Goal: Information Seeking & Learning: Learn about a topic

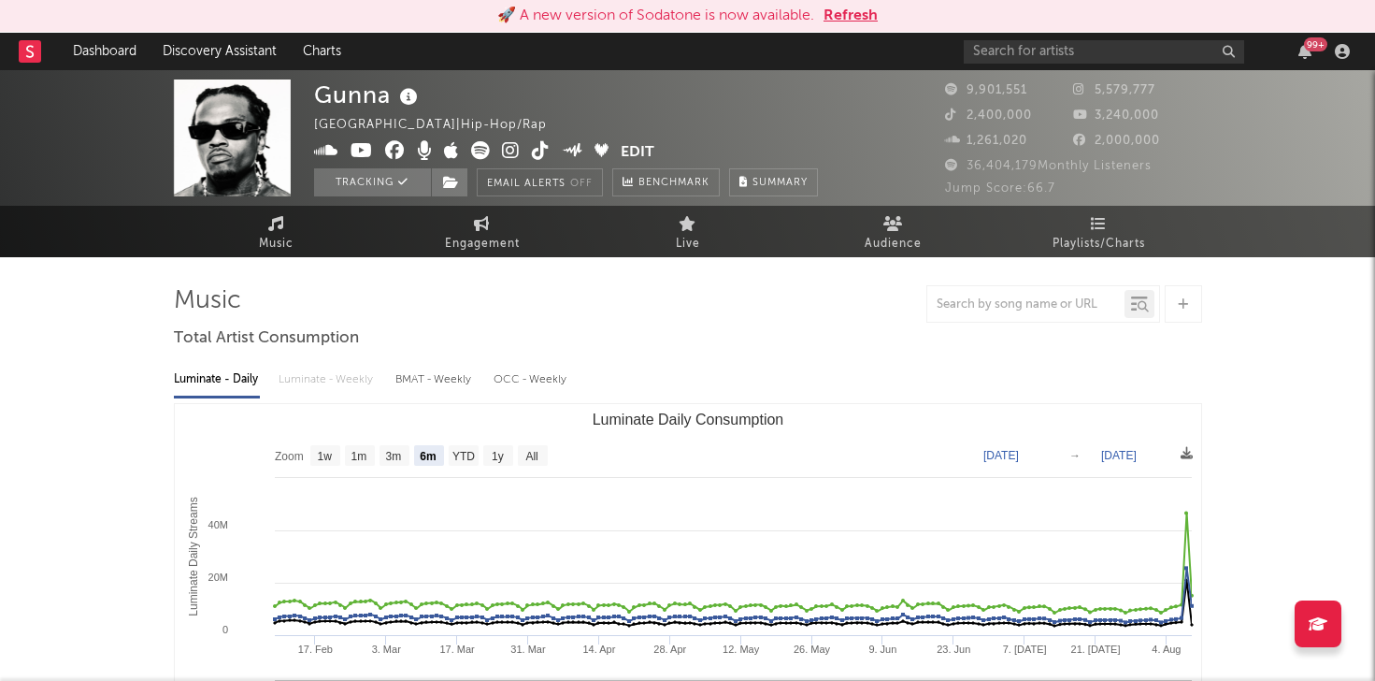
select select "6m"
click at [1006, 50] on input "text" at bounding box center [1104, 51] width 280 height 23
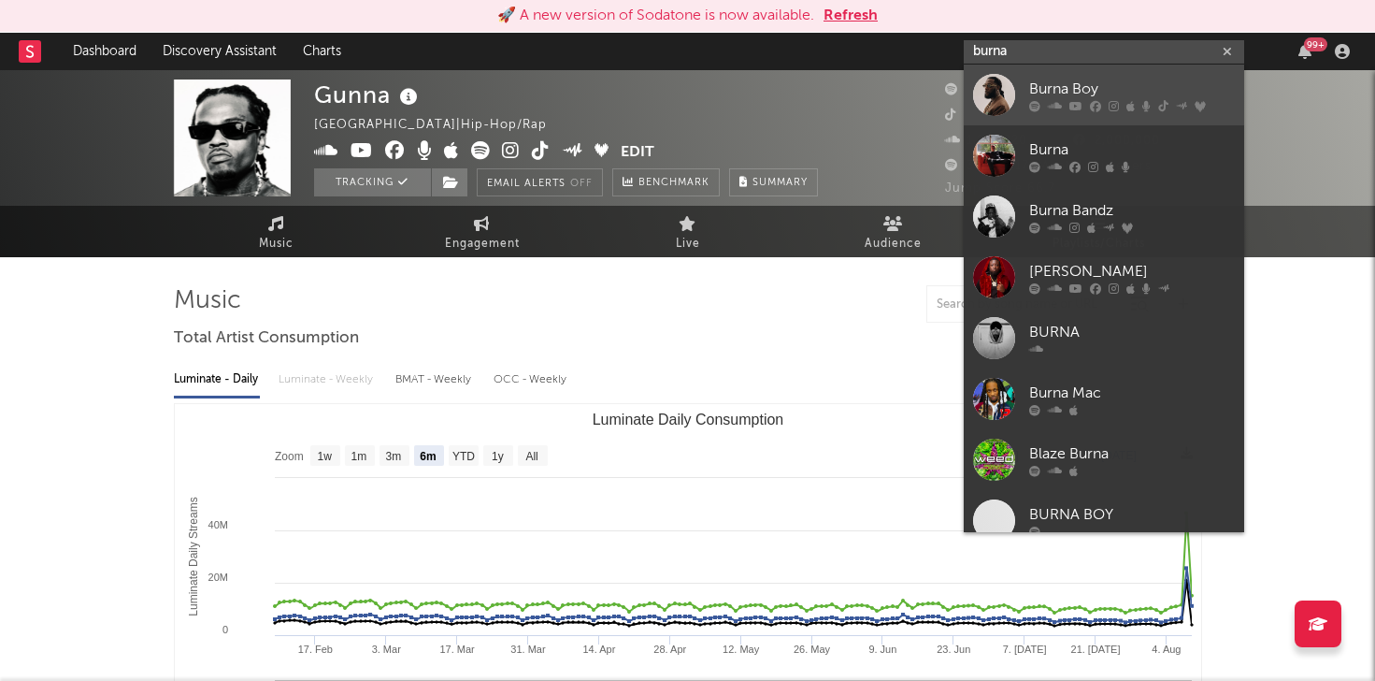
type input "burna"
click at [1038, 84] on div "Burna Boy" at bounding box center [1132, 89] width 206 height 22
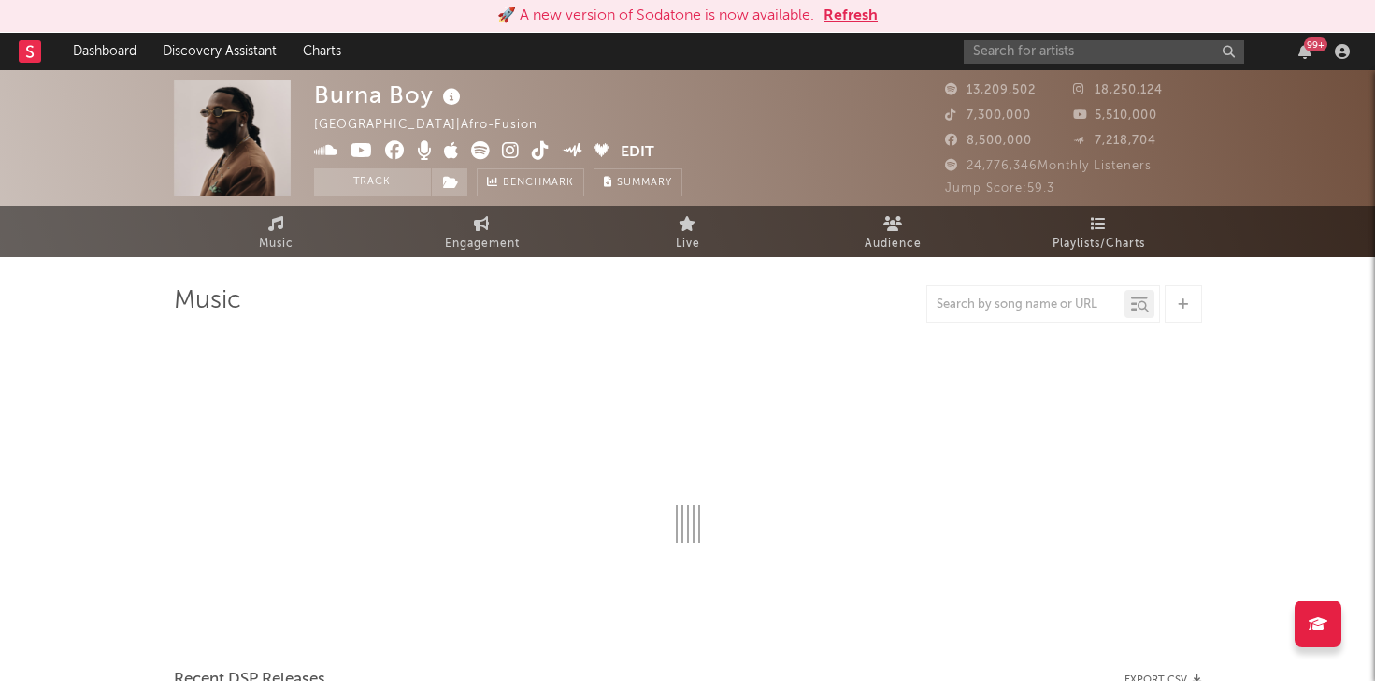
select select "6m"
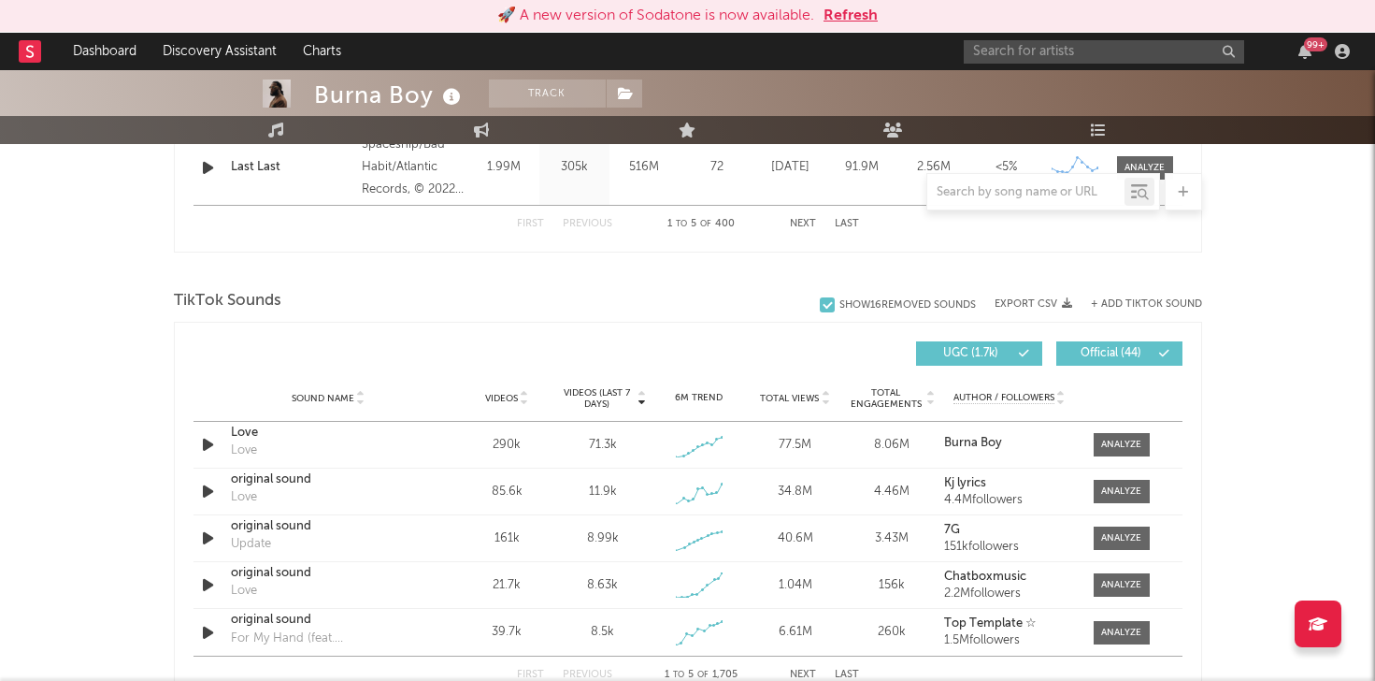
scroll to position [1266, 0]
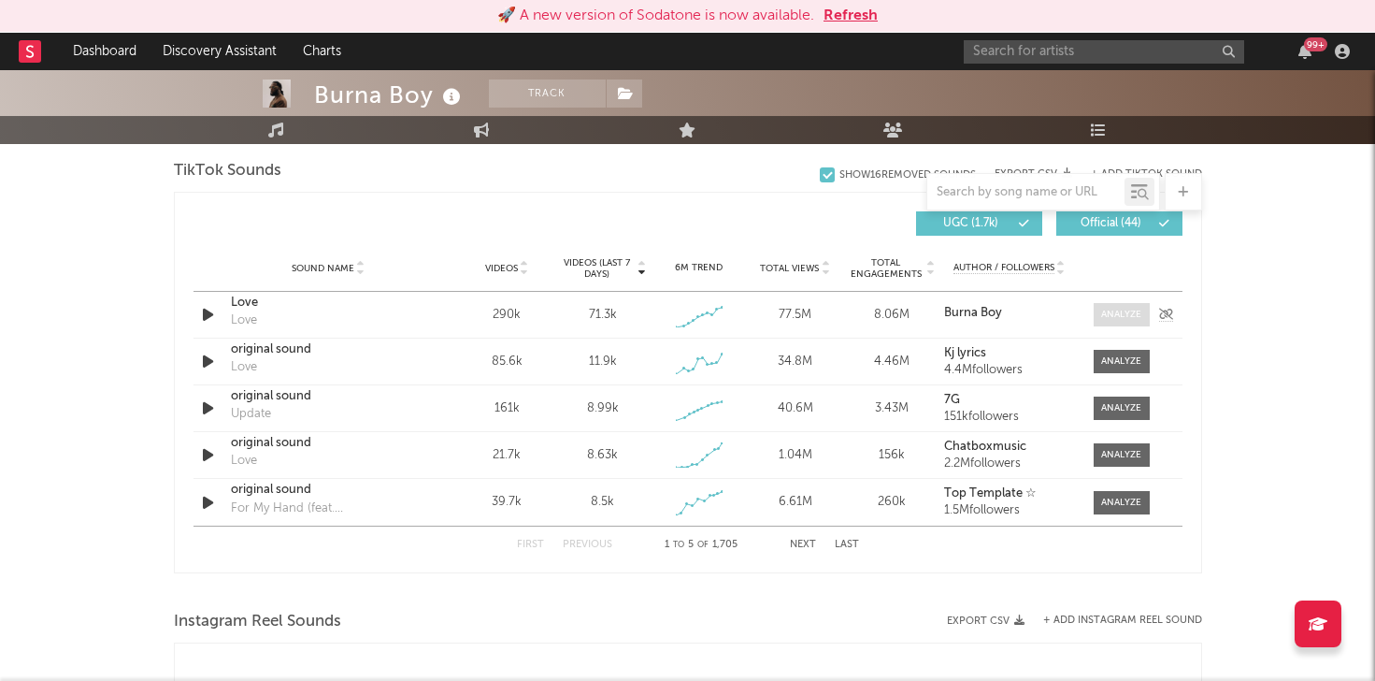
click at [1112, 317] on div at bounding box center [1121, 315] width 40 height 14
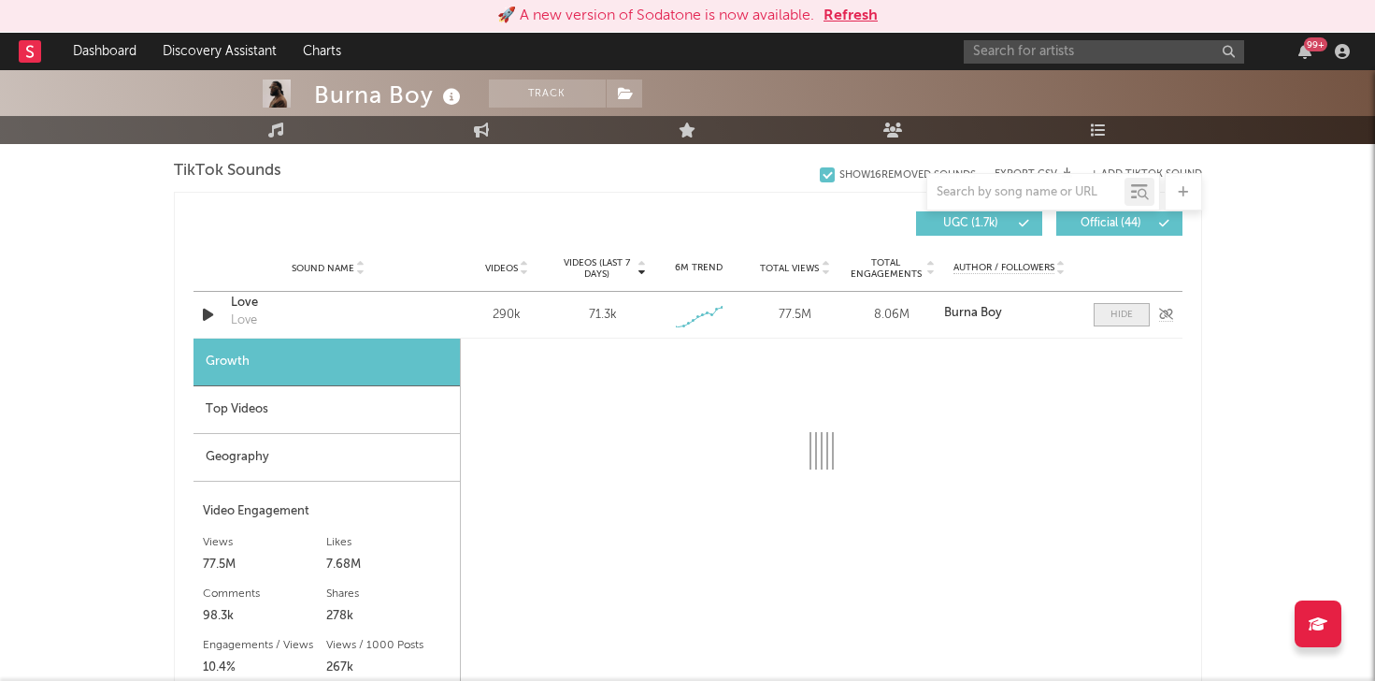
select select "1w"
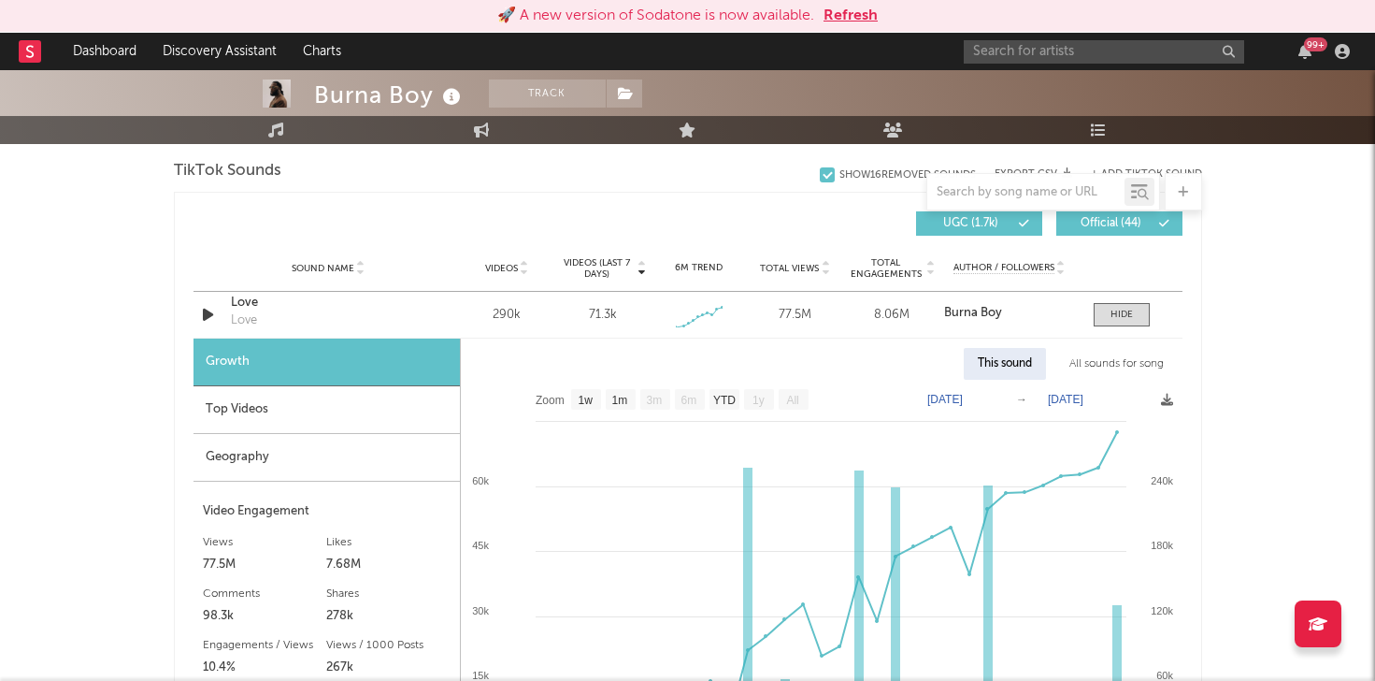
scroll to position [1348, 0]
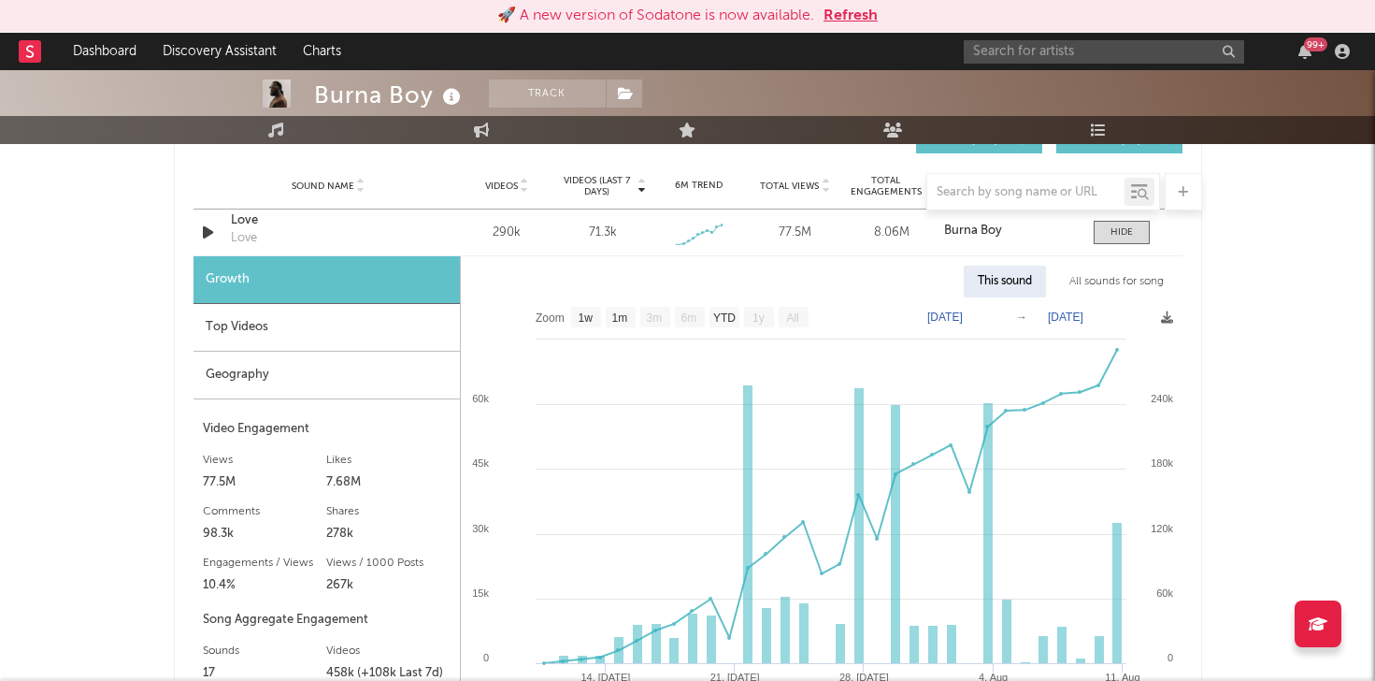
click at [324, 383] on div "Geography" at bounding box center [327, 376] width 266 height 48
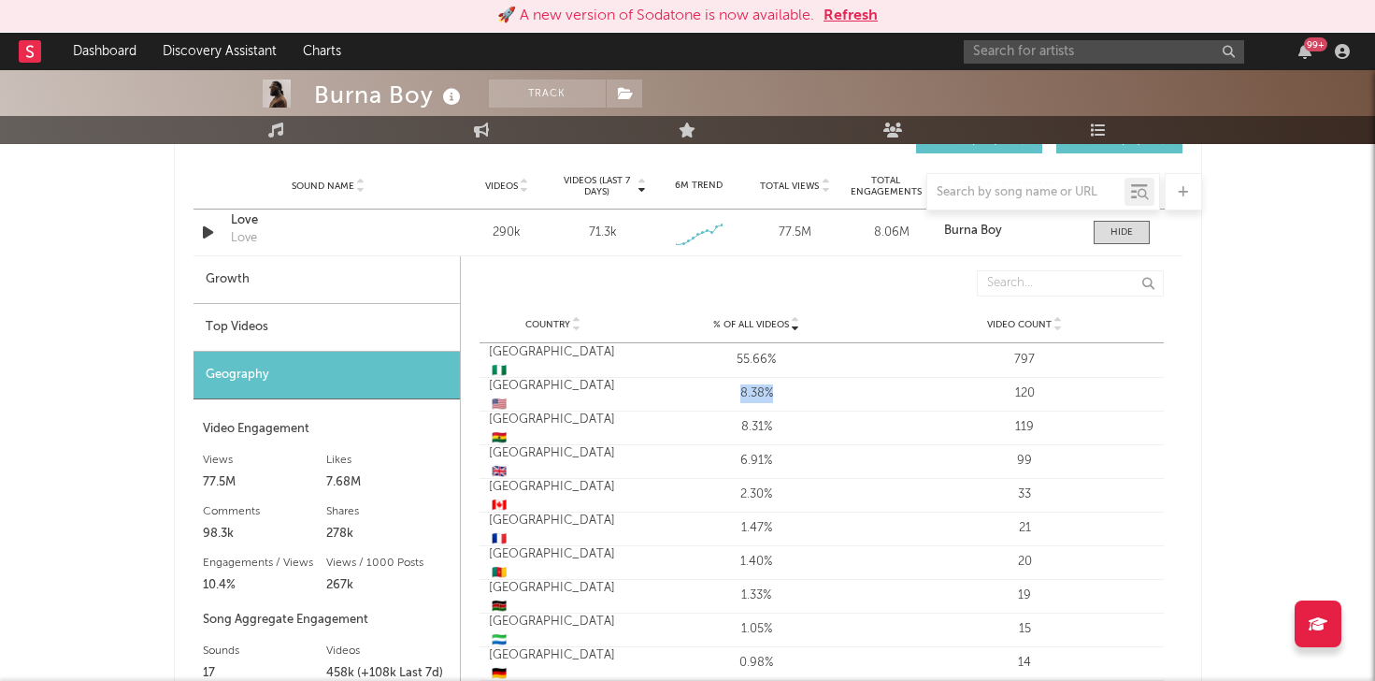
drag, startPoint x: 795, startPoint y: 393, endPoint x: 678, endPoint y: 384, distance: 117.2
click at [678, 384] on div "8.38%" at bounding box center [756, 393] width 259 height 19
click at [708, 398] on div "8.38%" at bounding box center [756, 393] width 259 height 19
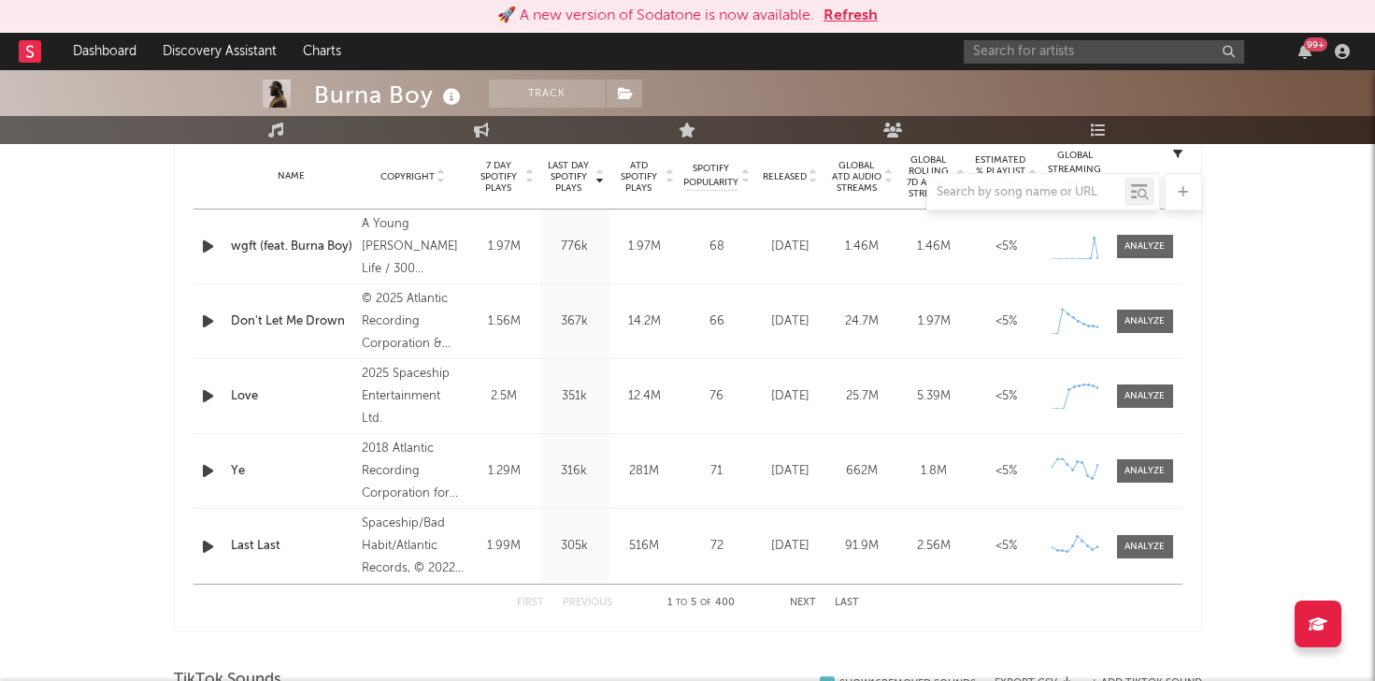
scroll to position [759, 0]
click at [1154, 405] on span at bounding box center [1145, 393] width 56 height 23
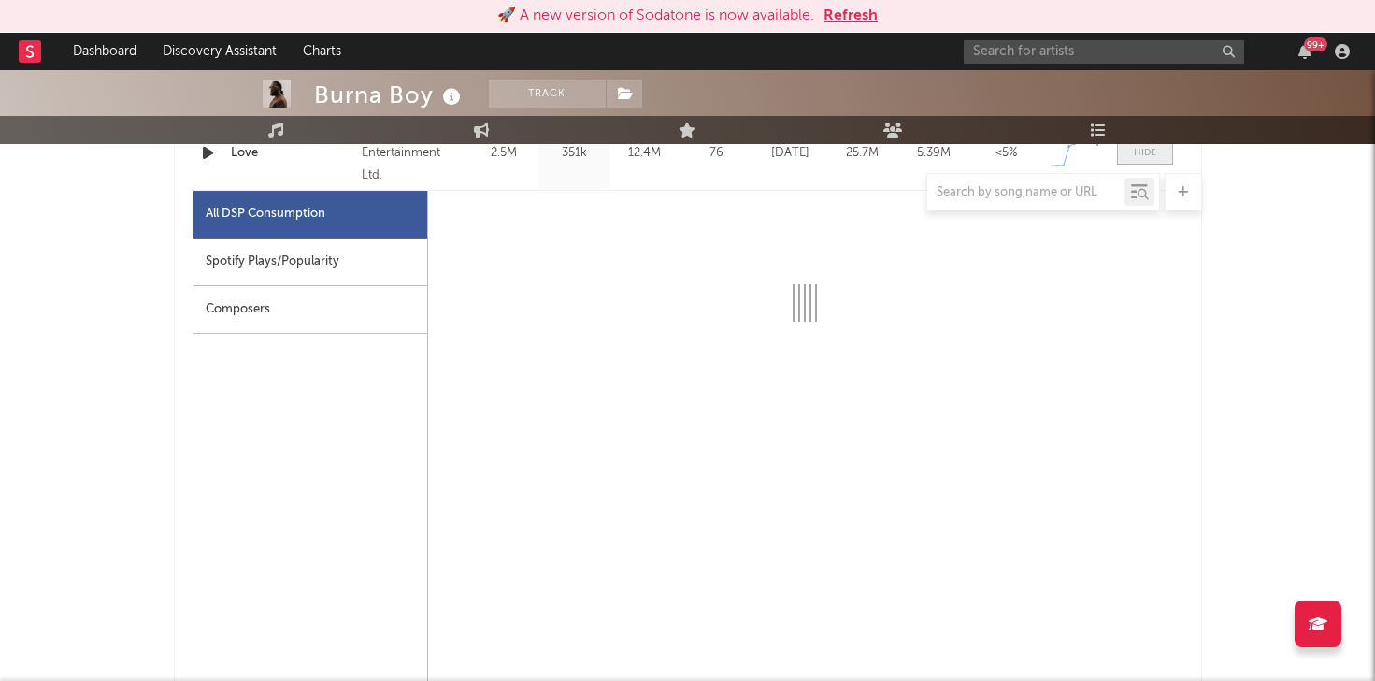
select select "1w"
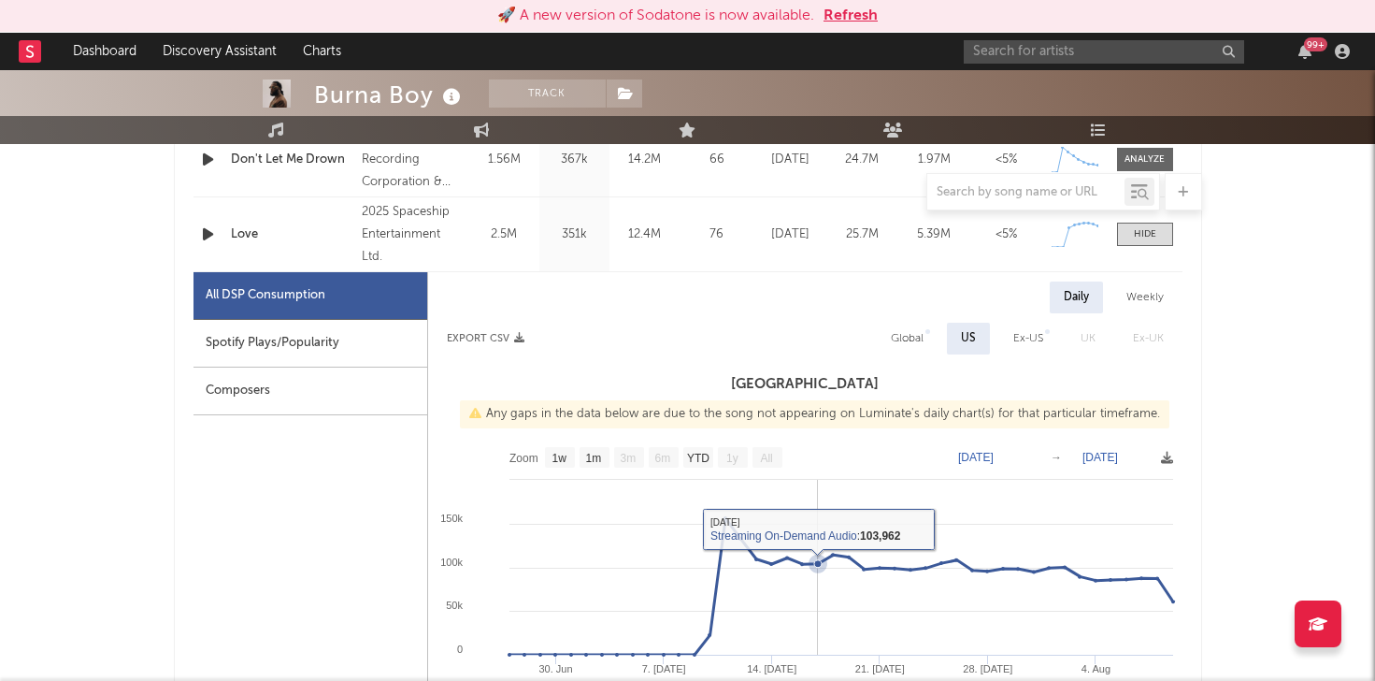
scroll to position [821, 0]
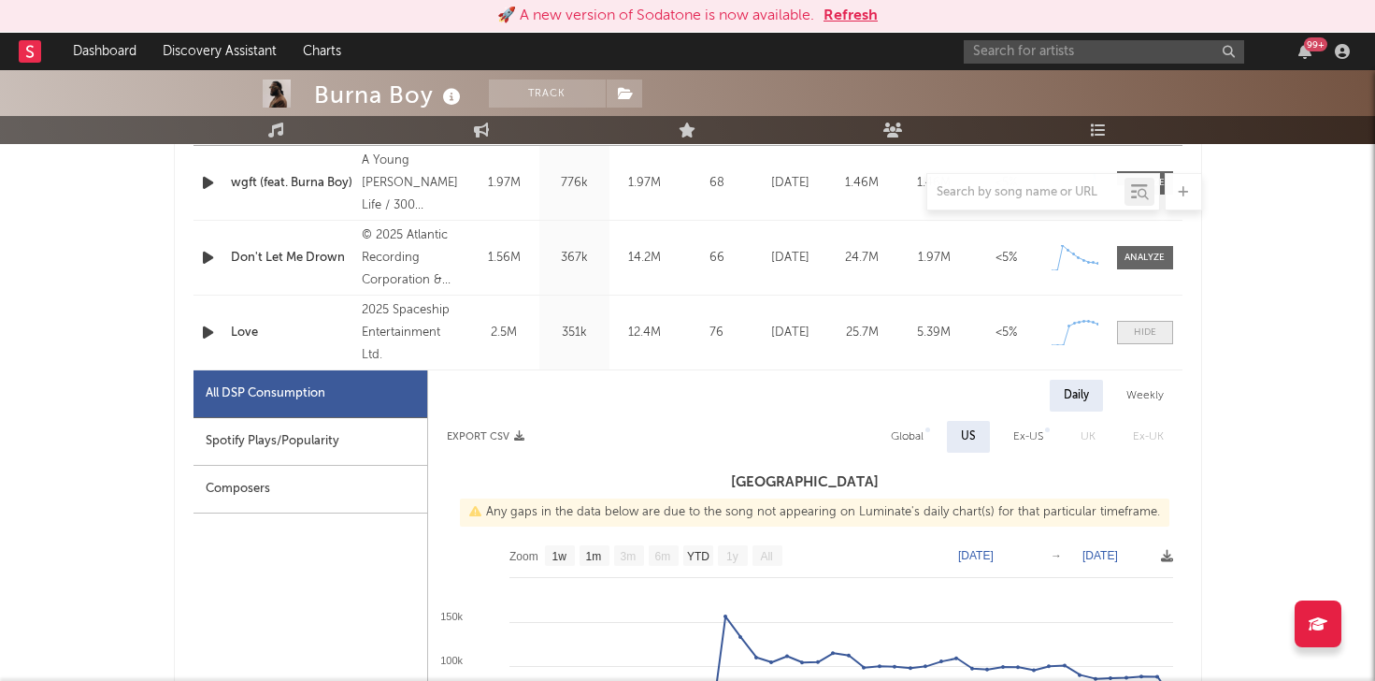
click at [1151, 326] on div at bounding box center [1145, 332] width 22 height 14
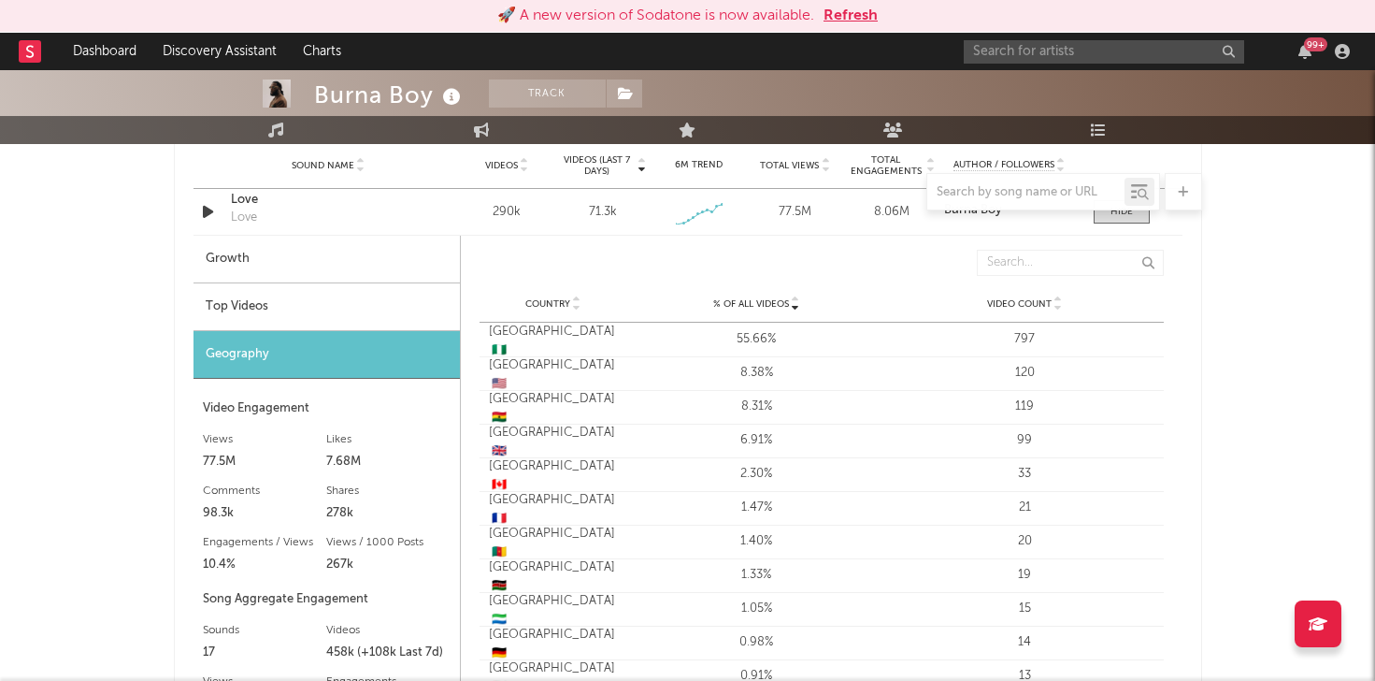
scroll to position [1387, 0]
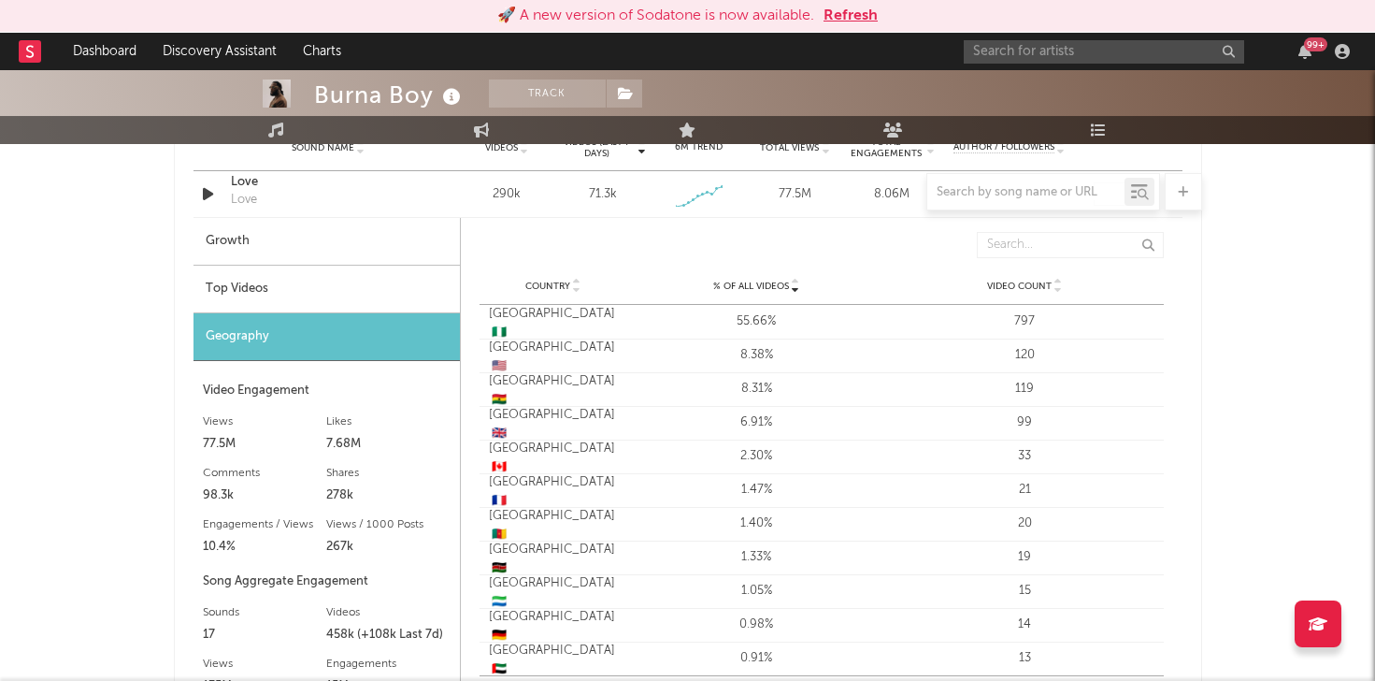
click at [259, 244] on div "Growth" at bounding box center [327, 242] width 266 height 48
select select "1w"
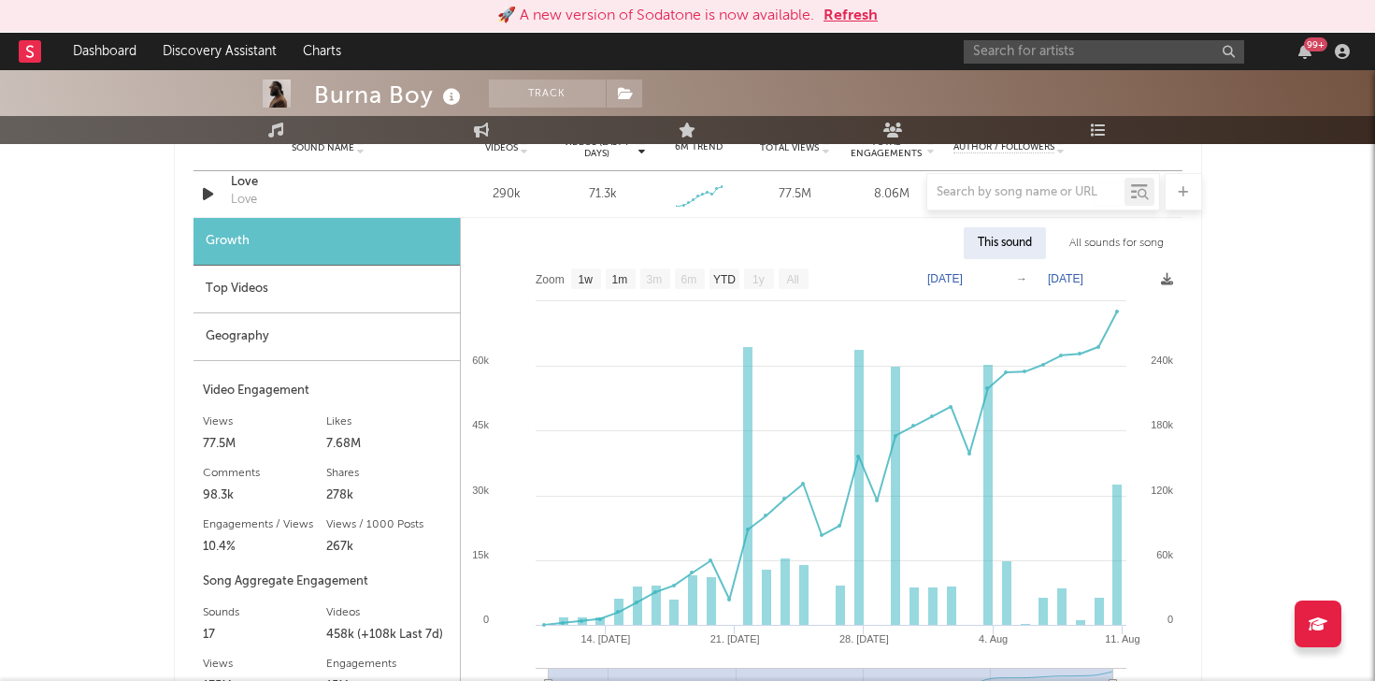
click at [997, 241] on div "This sound" at bounding box center [1005, 243] width 82 height 32
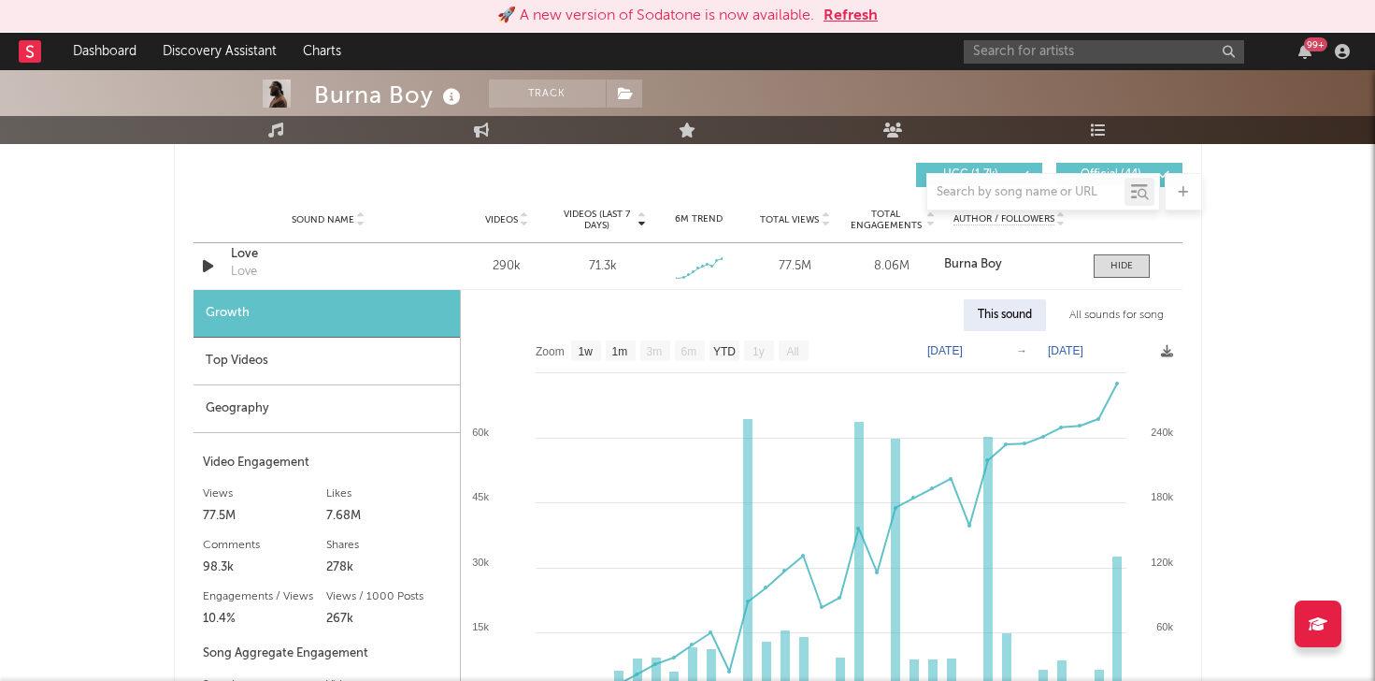
scroll to position [1303, 0]
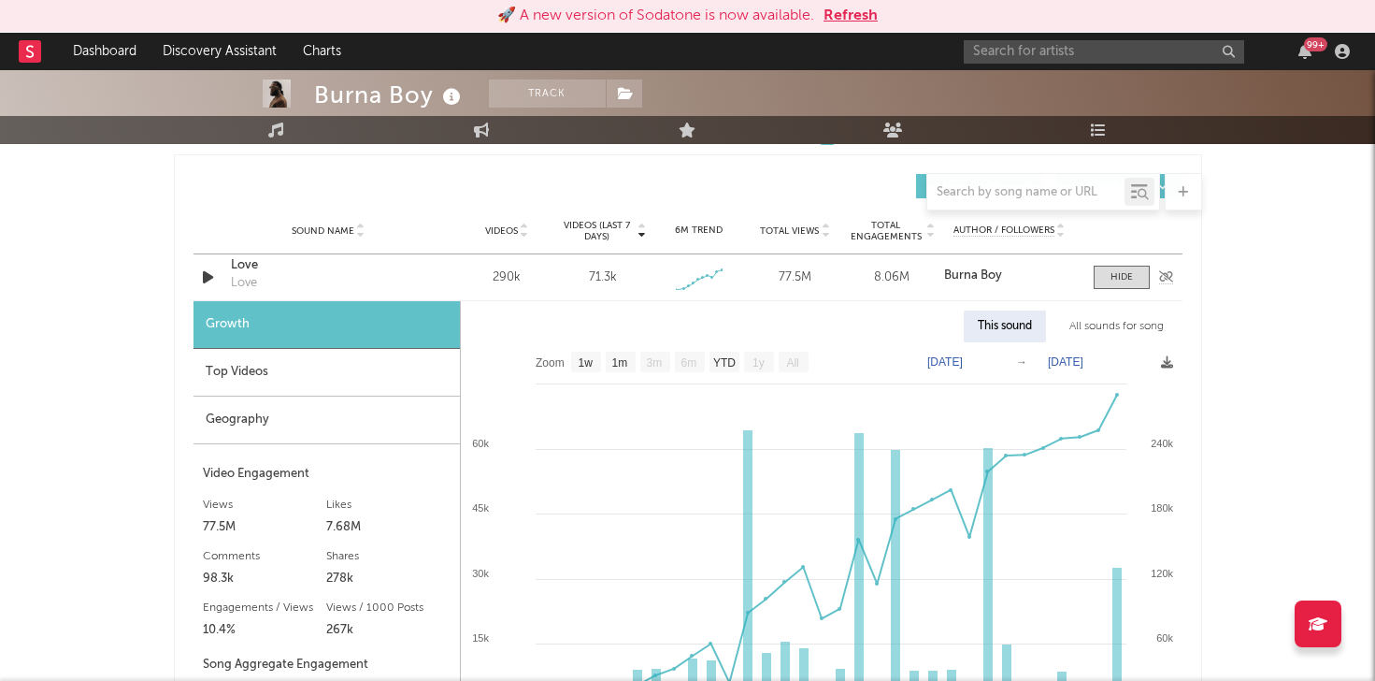
click at [1171, 269] on div "Sound Name Love Love Videos 290k Videos (last 7 days) 71.3k Weekly Growth % + 1…" at bounding box center [688, 277] width 989 height 46
click at [1122, 270] on div at bounding box center [1122, 277] width 22 height 14
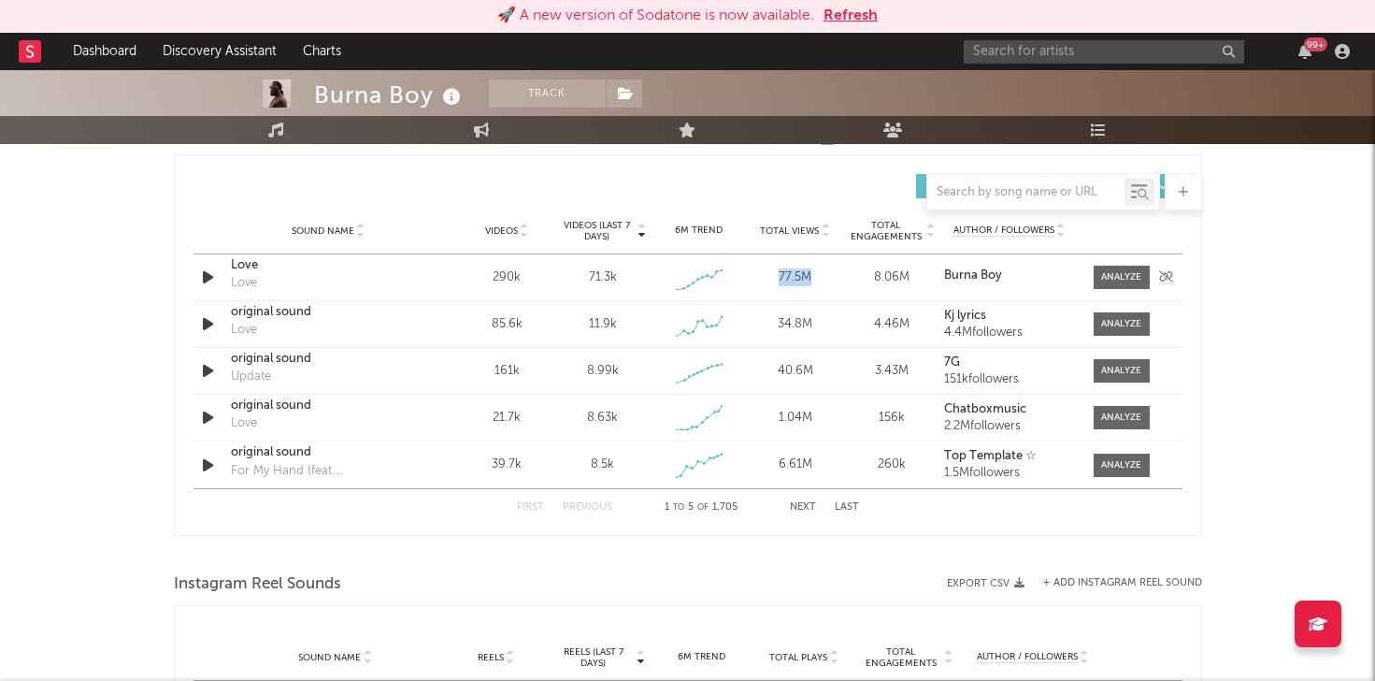
drag, startPoint x: 819, startPoint y: 278, endPoint x: 771, endPoint y: 279, distance: 47.7
click at [771, 279] on div "77.5M" at bounding box center [795, 277] width 87 height 19
